Goal: Information Seeking & Learning: Check status

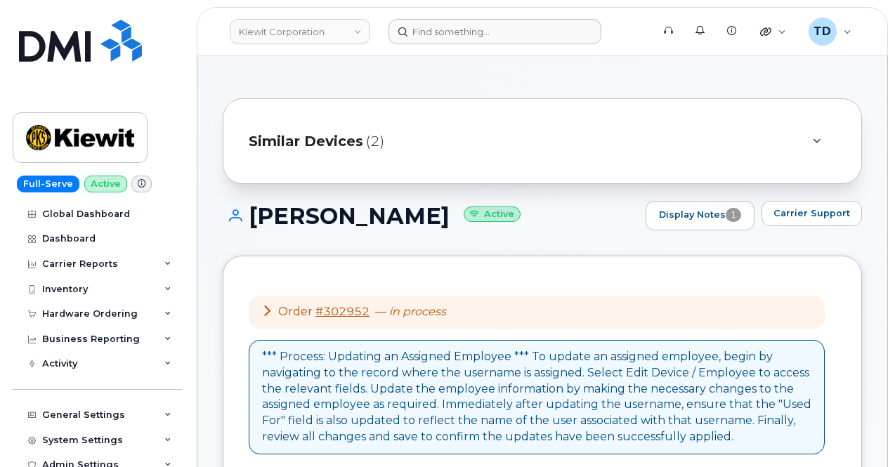
scroll to position [1177, 0]
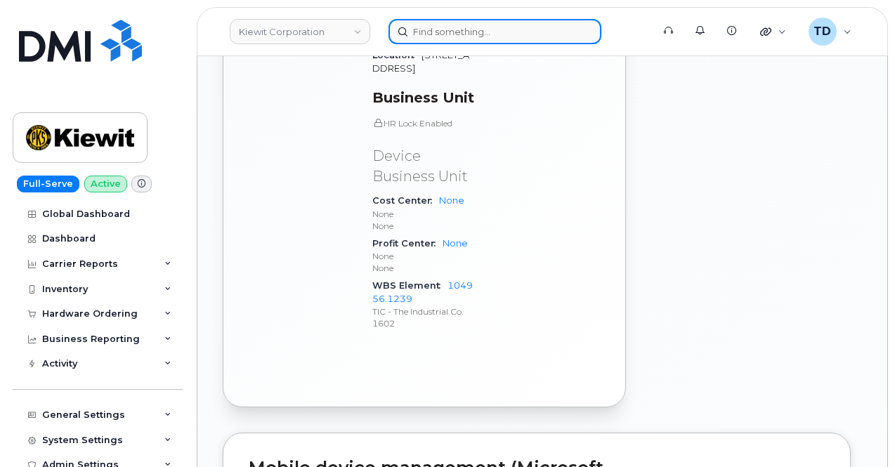
click at [443, 34] on input at bounding box center [494, 31] width 213 height 25
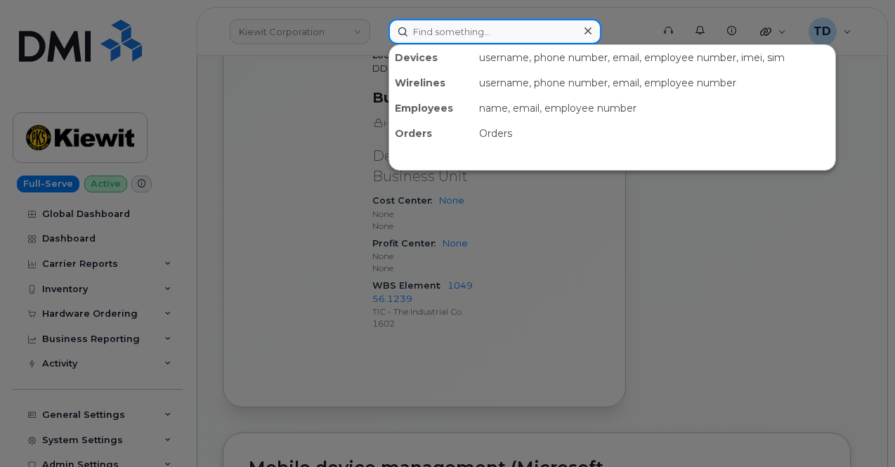
paste input "9132791349"
type input "9132791349"
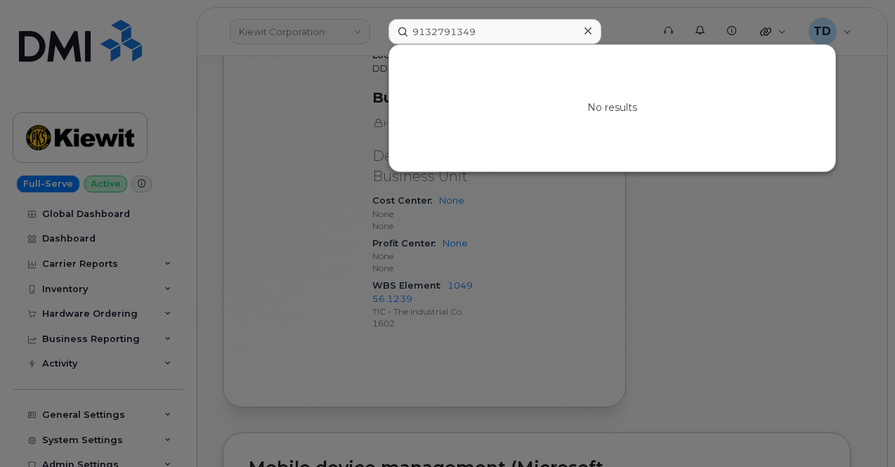
click at [587, 34] on icon at bounding box center [587, 30] width 7 height 11
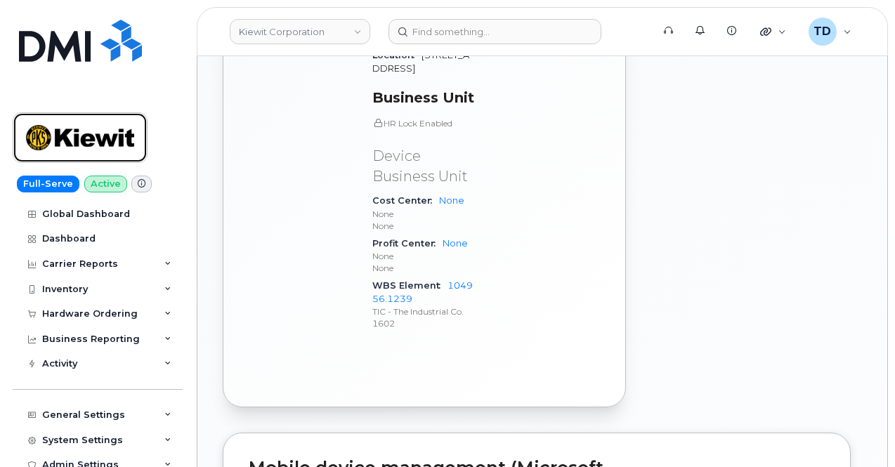
drag, startPoint x: 69, startPoint y: 138, endPoint x: 146, endPoint y: 41, distance: 124.0
click at [69, 138] on img at bounding box center [80, 137] width 108 height 41
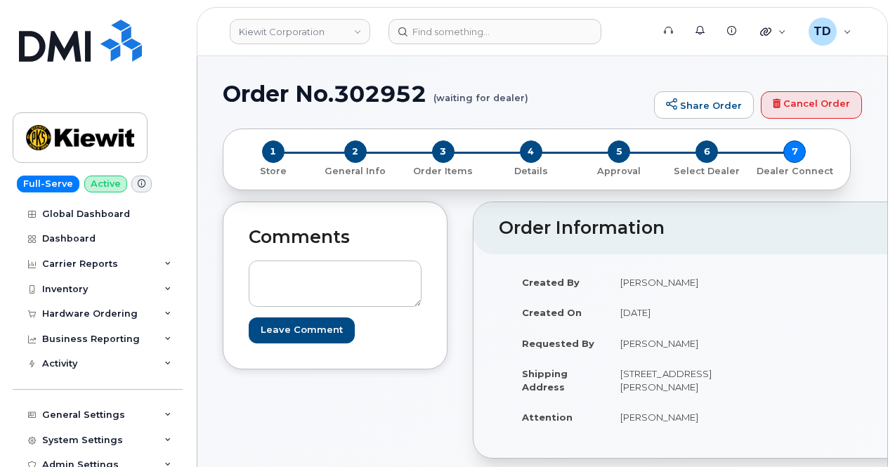
scroll to position [11, 0]
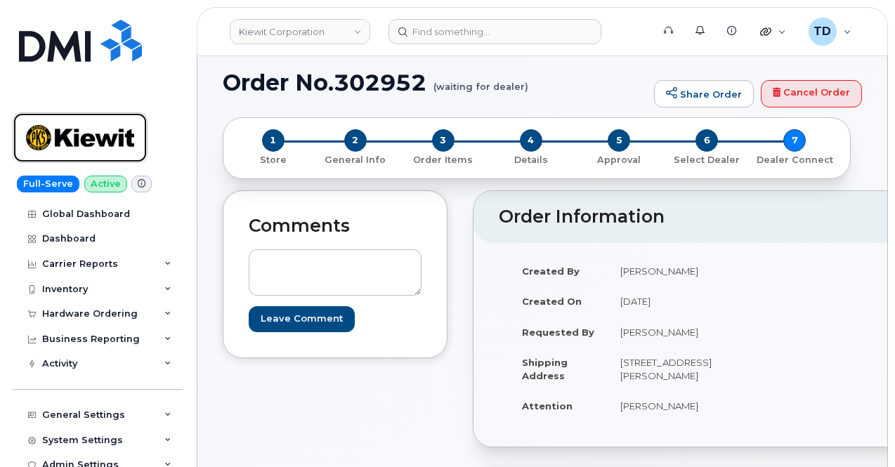
drag, startPoint x: 93, startPoint y: 133, endPoint x: 353, endPoint y: 1, distance: 292.1
click at [93, 133] on img at bounding box center [80, 137] width 108 height 41
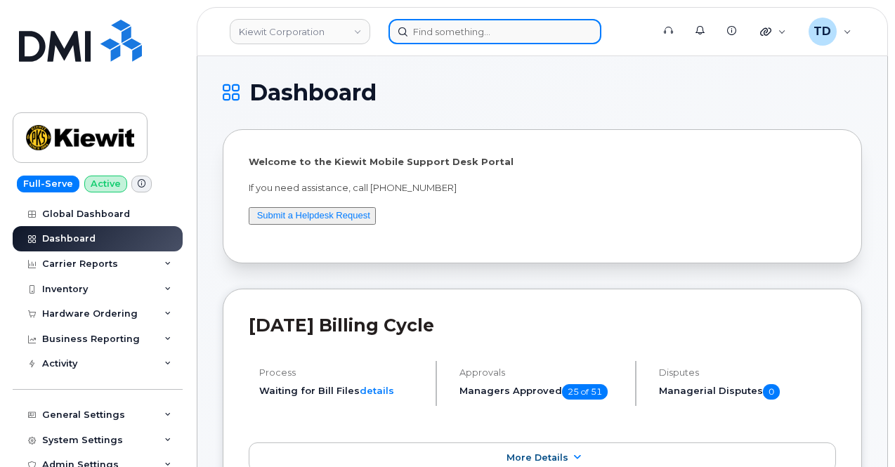
click at [474, 37] on input at bounding box center [494, 31] width 213 height 25
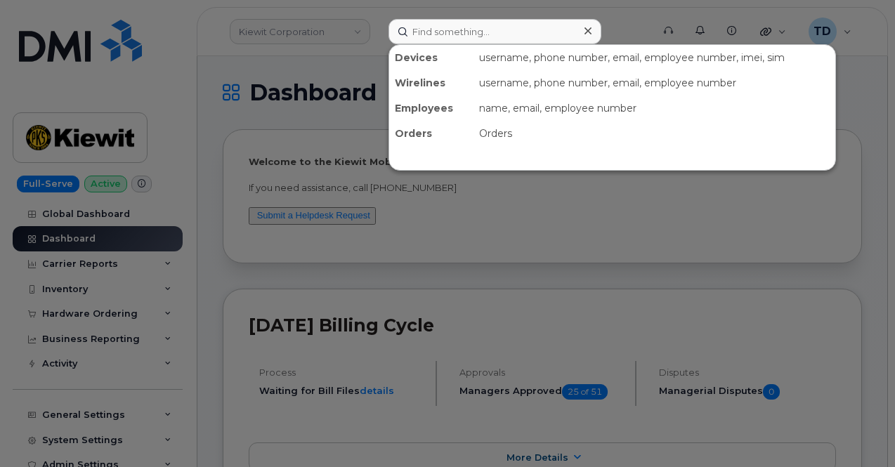
click at [91, 293] on div at bounding box center [447, 233] width 895 height 467
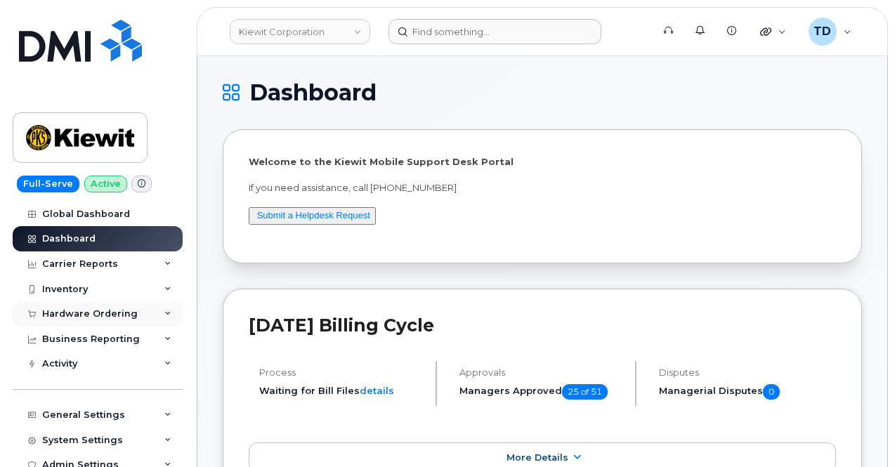
click at [93, 306] on div "Hardware Ordering" at bounding box center [98, 313] width 170 height 25
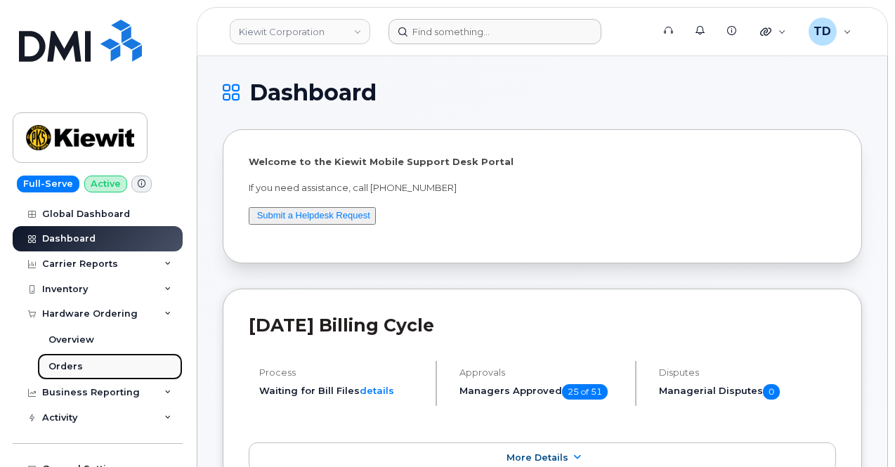
click at [90, 357] on link "Orders" at bounding box center [109, 366] width 145 height 27
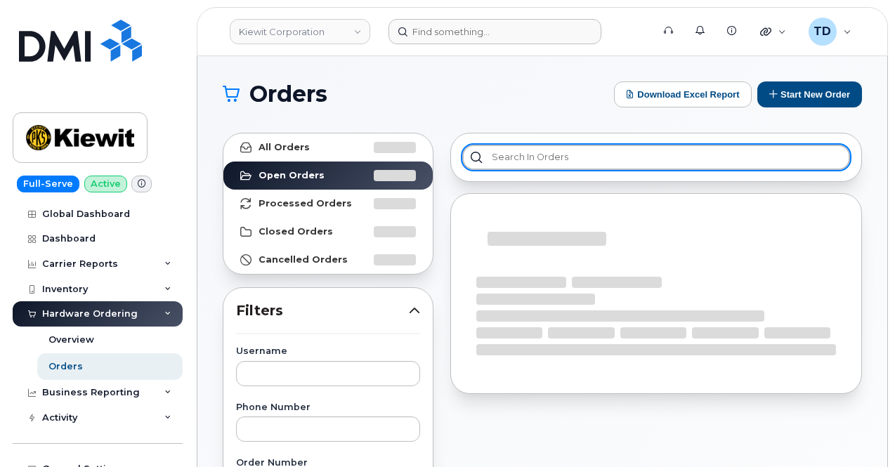
click at [534, 153] on input "text" at bounding box center [656, 157] width 388 height 25
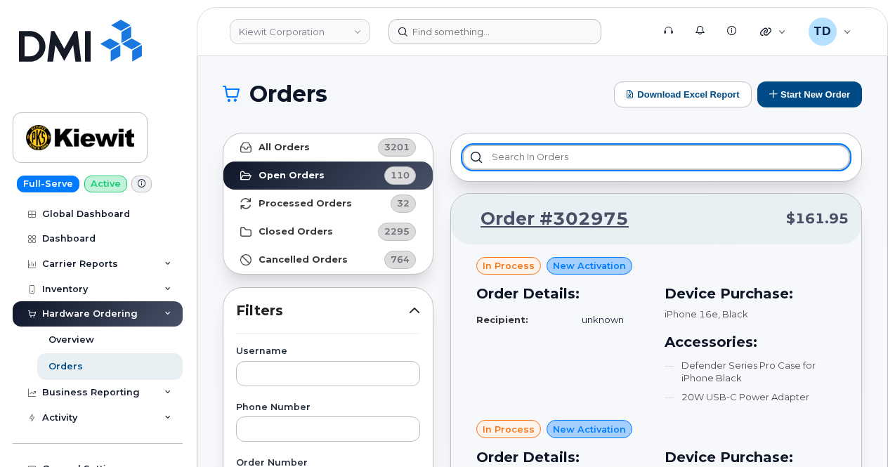
paste input "302791"
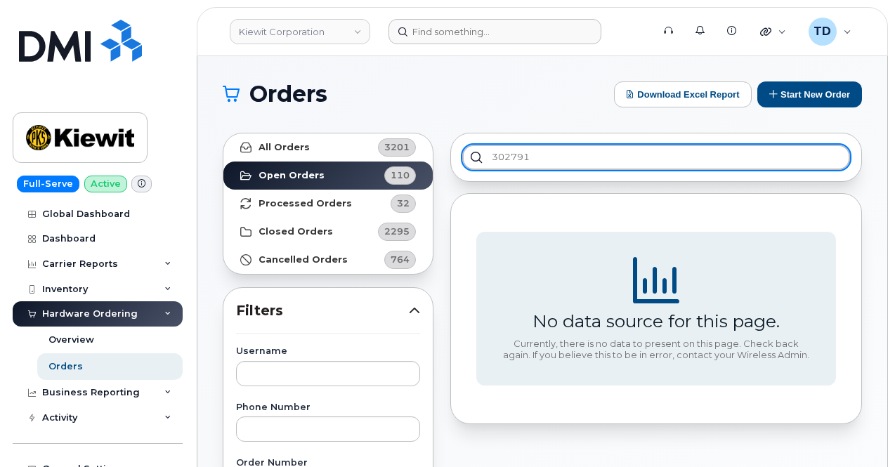
type input "302791"
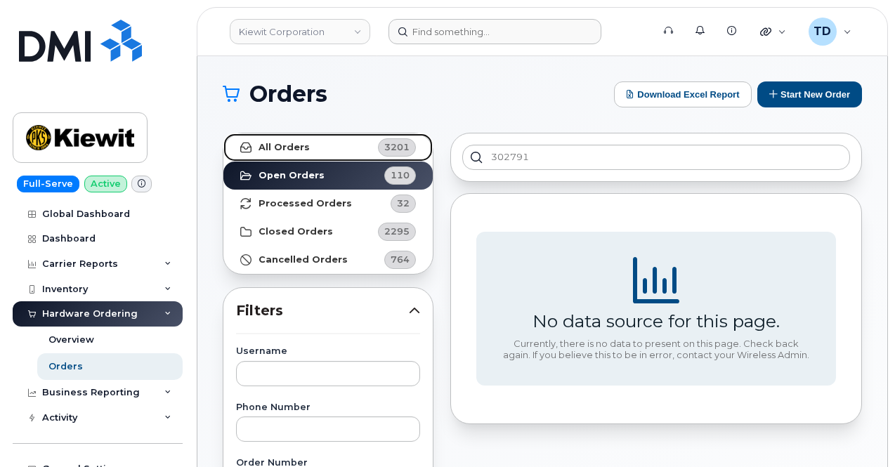
click at [360, 150] on link "All Orders 3201" at bounding box center [327, 147] width 209 height 28
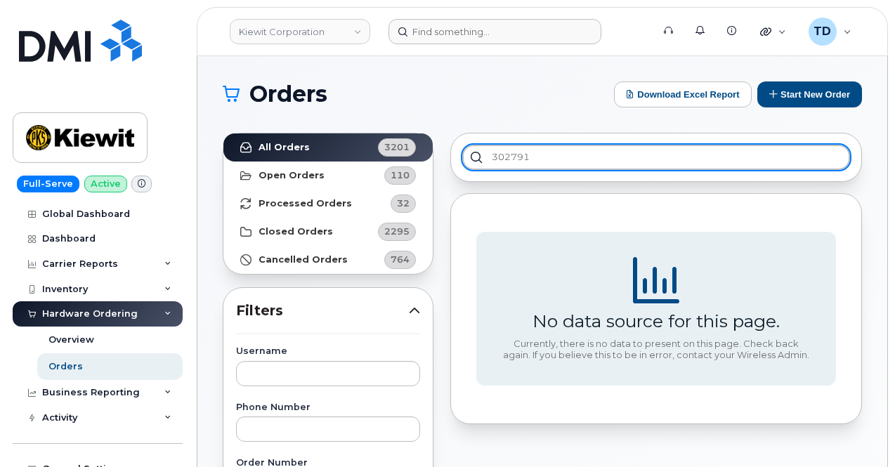
click at [594, 151] on input "302791" at bounding box center [656, 157] width 388 height 25
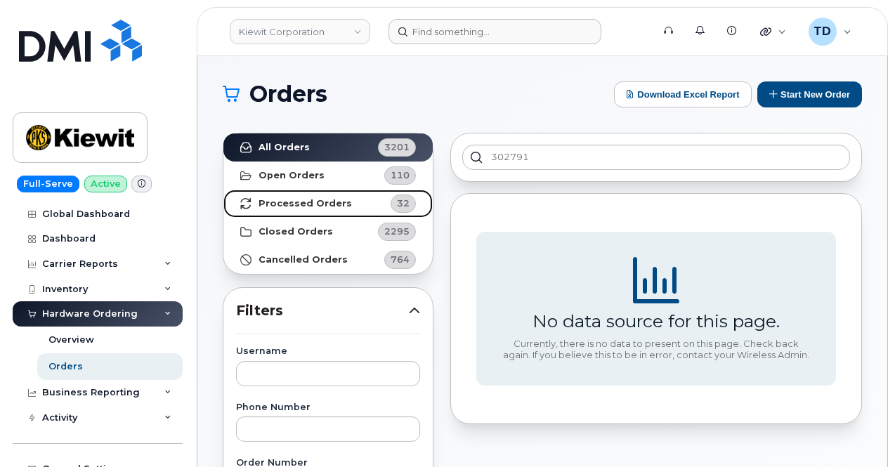
click at [308, 204] on strong "Processed Orders" at bounding box center [304, 203] width 93 height 11
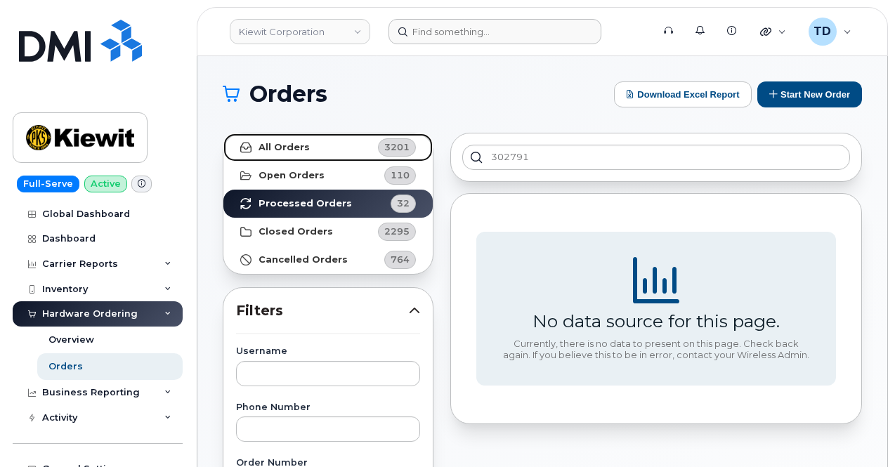
click at [353, 150] on link "All Orders 3201" at bounding box center [327, 147] width 209 height 28
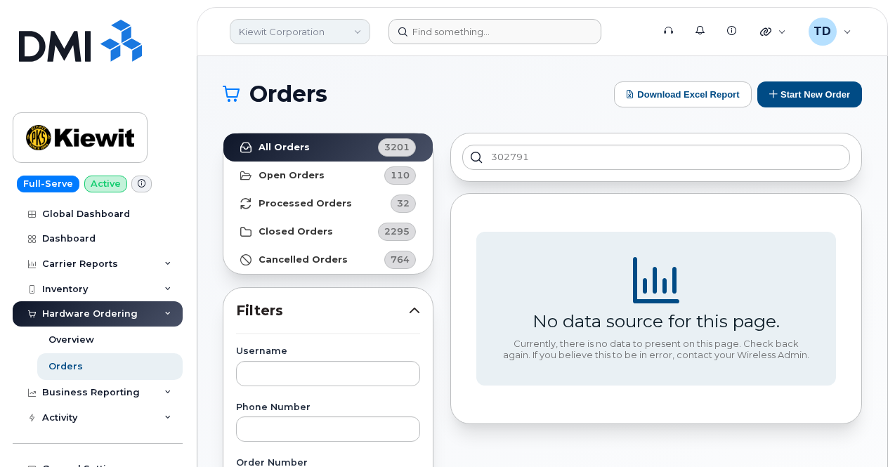
click at [296, 22] on link "Kiewit Corporation" at bounding box center [300, 31] width 140 height 25
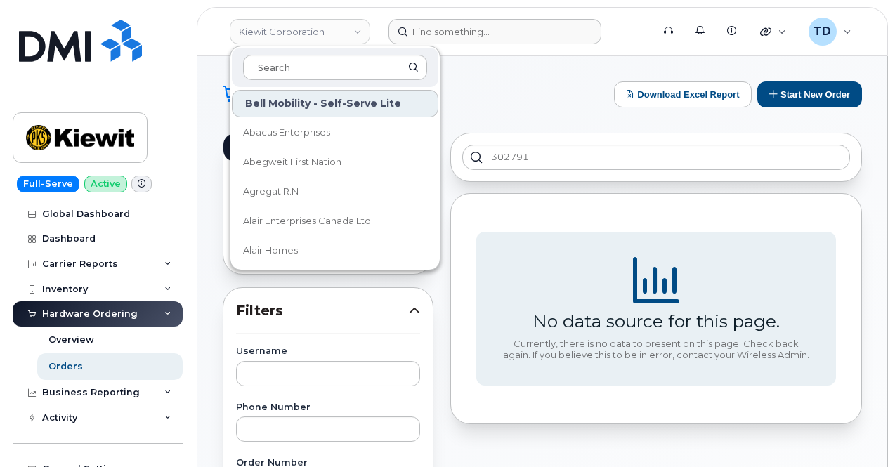
click at [346, 95] on div "Bell Mobility - Self-Serve Lite" at bounding box center [335, 103] width 207 height 27
click at [511, 89] on h1 "Orders" at bounding box center [415, 94] width 384 height 22
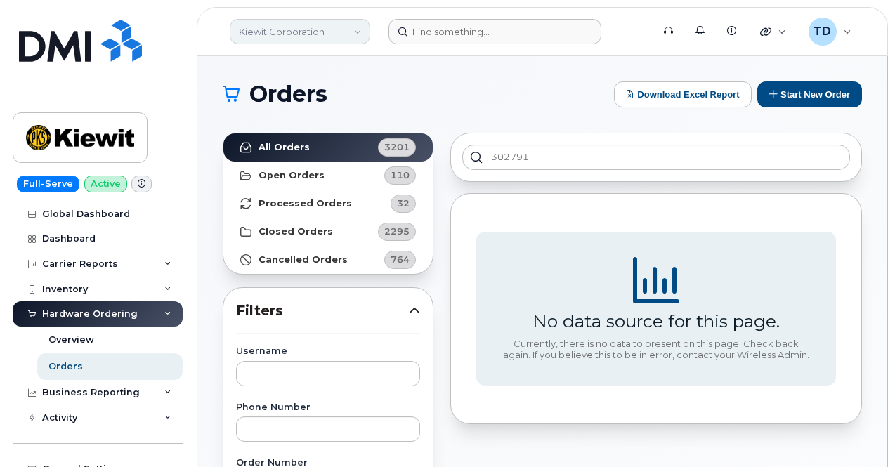
click at [313, 30] on link "Kiewit Corporation" at bounding box center [300, 31] width 140 height 25
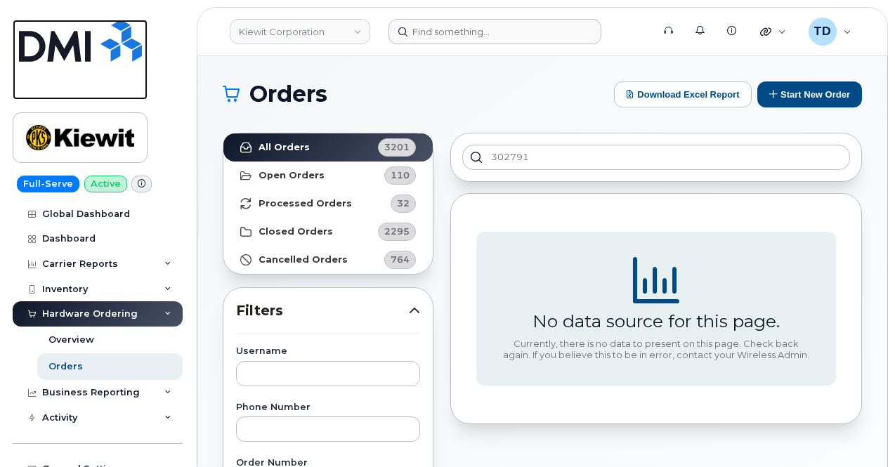
click at [96, 31] on img at bounding box center [80, 41] width 123 height 42
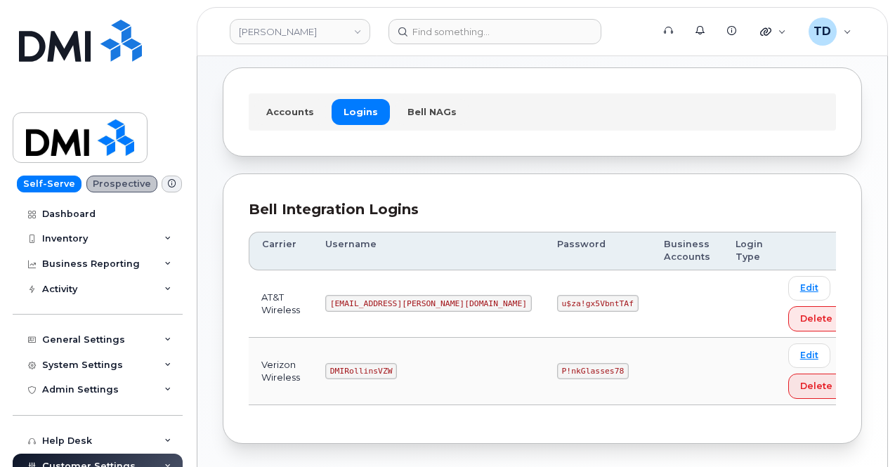
scroll to position [118, 0]
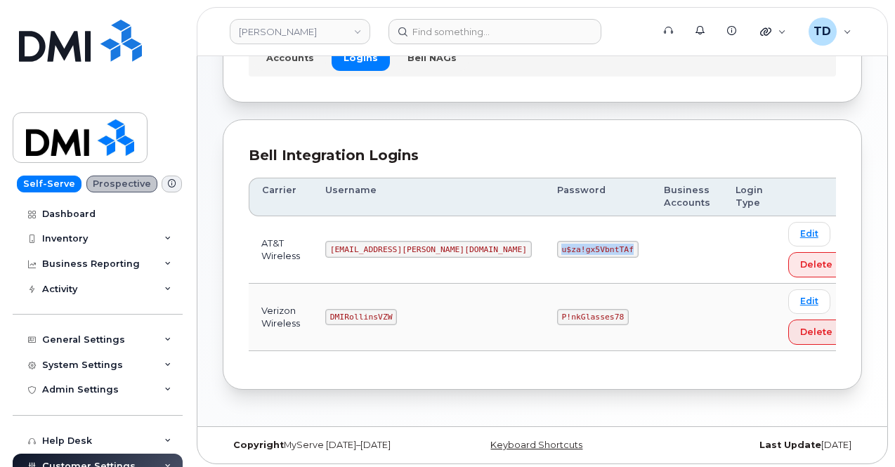
drag, startPoint x: 541, startPoint y: 249, endPoint x: 471, endPoint y: 246, distance: 70.3
click at [544, 246] on td "u$za!gx5VbntTAf" at bounding box center [597, 249] width 107 height 67
copy code "u$za!gx5VbntTAf"
